Goal: Transaction & Acquisition: Download file/media

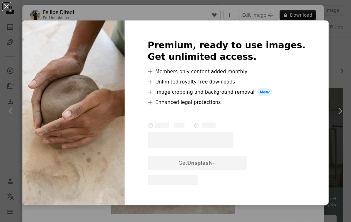
scroll to position [240, 0]
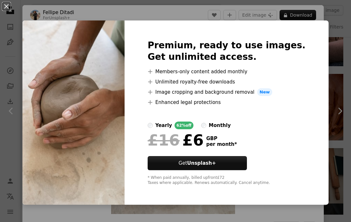
click at [339, 29] on div "An X shape Premium, ready to use images. Get unlimited access. A plus sign Memb…" at bounding box center [175, 111] width 351 height 222
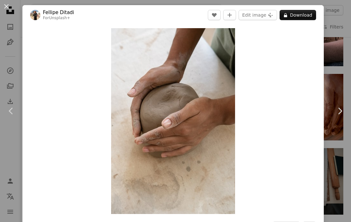
click at [333, 18] on div "An X shape Chevron left Chevron right [PERSON_NAME] For Unsplash+ A heart A plu…" at bounding box center [175, 111] width 351 height 222
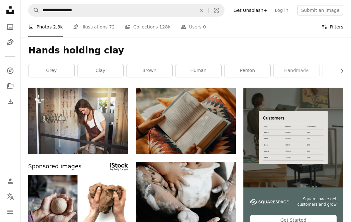
click at [329, 24] on button "Filters Filters" at bounding box center [332, 27] width 22 height 20
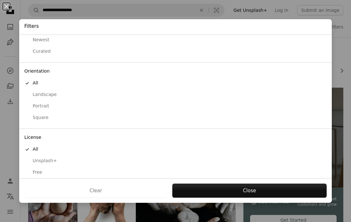
scroll to position [32, 0]
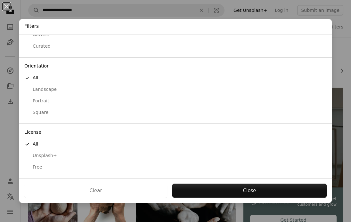
click at [40, 169] on div "Free" at bounding box center [175, 167] width 302 height 6
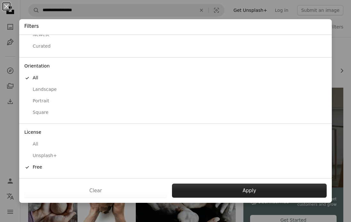
click at [224, 197] on button "Apply" at bounding box center [249, 191] width 155 height 14
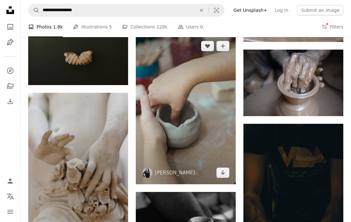
scroll to position [610, 0]
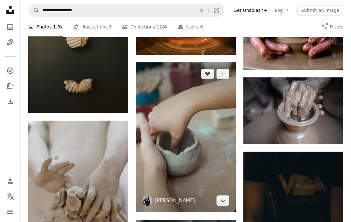
click at [183, 113] on img at bounding box center [186, 137] width 100 height 150
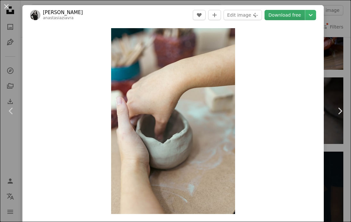
click at [286, 15] on link "Download free" at bounding box center [284, 15] width 40 height 10
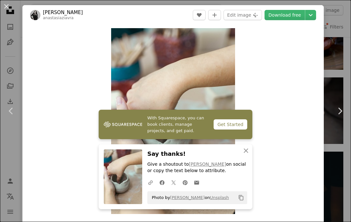
click at [336, 20] on div "An X shape Chevron left Chevron right [PERSON_NAME] anastasiaziavra A heart A p…" at bounding box center [175, 111] width 351 height 222
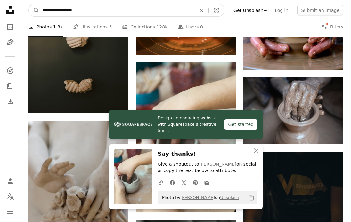
click at [149, 10] on input "**********" at bounding box center [116, 10] width 155 height 12
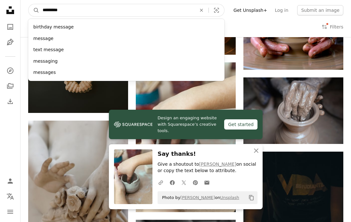
type input "**********"
click button "A magnifying glass" at bounding box center [33, 10] width 11 height 12
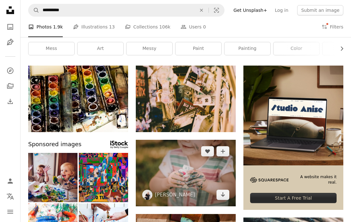
scroll to position [31, 0]
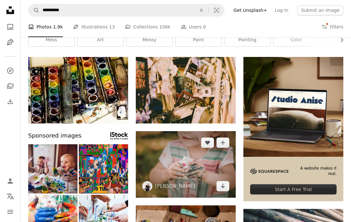
click at [192, 177] on img at bounding box center [186, 164] width 100 height 67
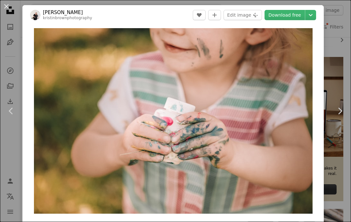
click at [336, 50] on div "An X shape Chevron left Chevron right [PERSON_NAME] kristinbrownphotography A h…" at bounding box center [175, 111] width 351 height 222
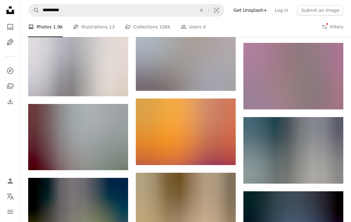
scroll to position [273, 0]
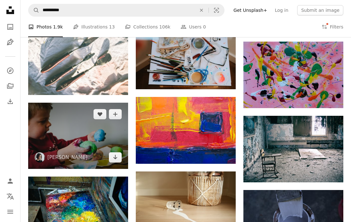
click at [111, 146] on img at bounding box center [78, 136] width 100 height 66
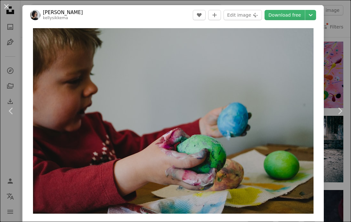
click at [337, 19] on div "An X shape Chevron left Chevron right [PERSON_NAME] kellysikkema A heart A plus…" at bounding box center [175, 111] width 351 height 222
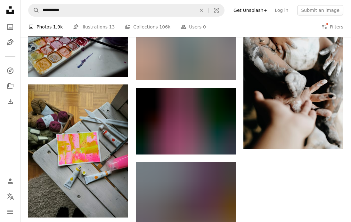
scroll to position [515, 0]
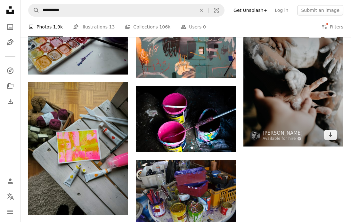
click at [288, 107] on img at bounding box center [293, 84] width 100 height 124
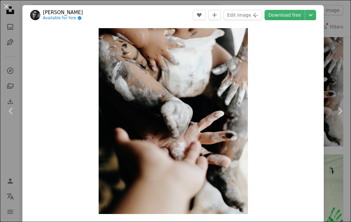
click at [337, 55] on div "An X shape Chevron left Chevron right [PERSON_NAME] Available for hire A checkm…" at bounding box center [175, 111] width 351 height 222
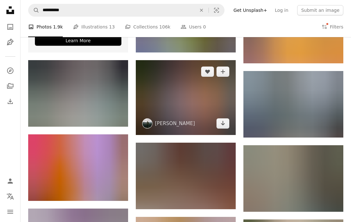
scroll to position [902, 0]
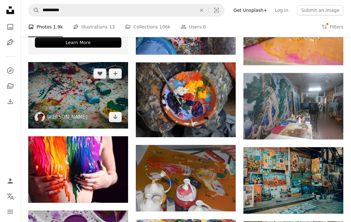
click at [100, 117] on img at bounding box center [78, 95] width 100 height 67
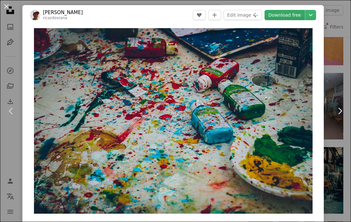
click at [296, 15] on link "Download free" at bounding box center [284, 15] width 40 height 10
